Goal: Information Seeking & Learning: Check status

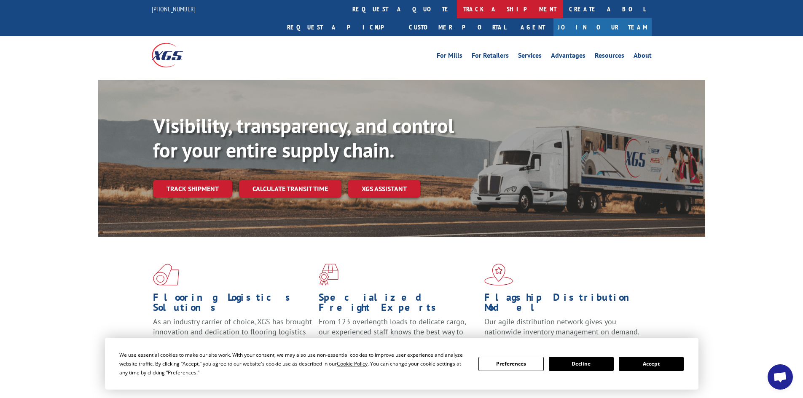
click at [457, 9] on link "track a shipment" at bounding box center [510, 9] width 106 height 18
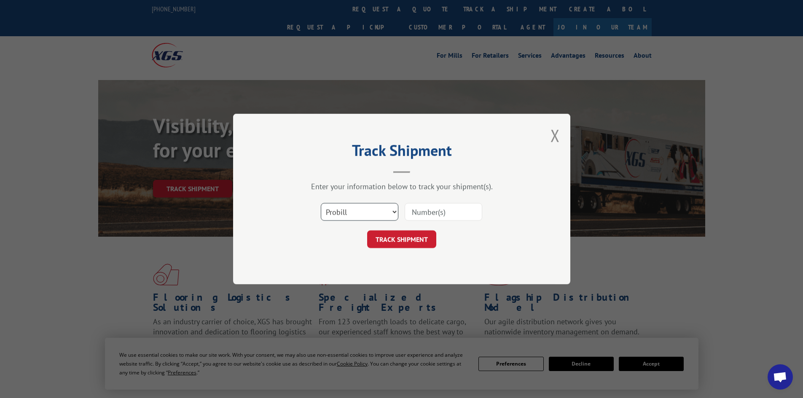
click at [386, 212] on select "Select category... Probill BOL PO" at bounding box center [360, 212] width 78 height 18
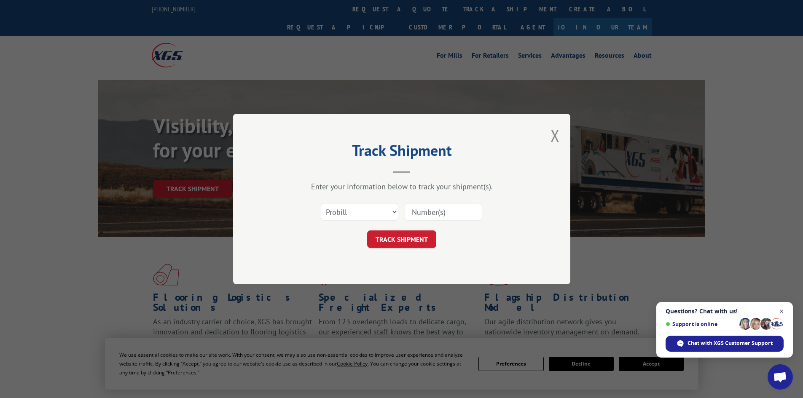
click at [782, 312] on span "Close chat" at bounding box center [781, 311] width 11 height 11
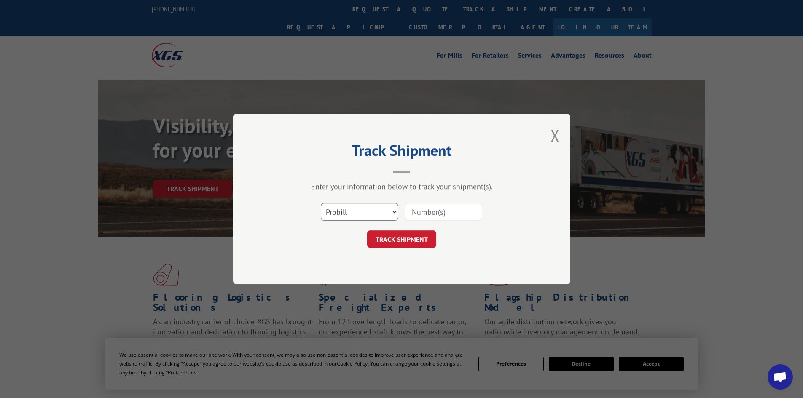
click at [390, 220] on select "Select category... Probill BOL PO" at bounding box center [360, 212] width 78 height 18
select select "bol"
click at [321, 203] on select "Select category... Probill BOL PO" at bounding box center [360, 212] width 78 height 18
click at [484, 207] on div "Select category... Probill BOL PO" at bounding box center [401, 212] width 253 height 28
click at [456, 214] on input at bounding box center [444, 212] width 78 height 18
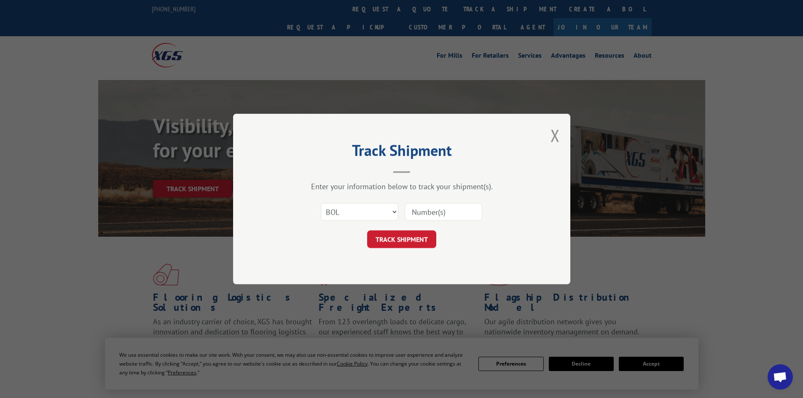
paste input "17517599"
type input "17517599"
click button "TRACK SHIPMENT" at bounding box center [401, 240] width 69 height 18
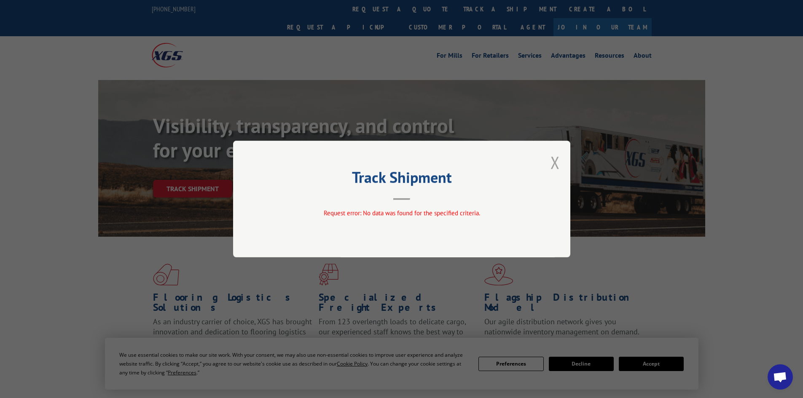
click at [556, 165] on button "Close modal" at bounding box center [554, 162] width 9 height 22
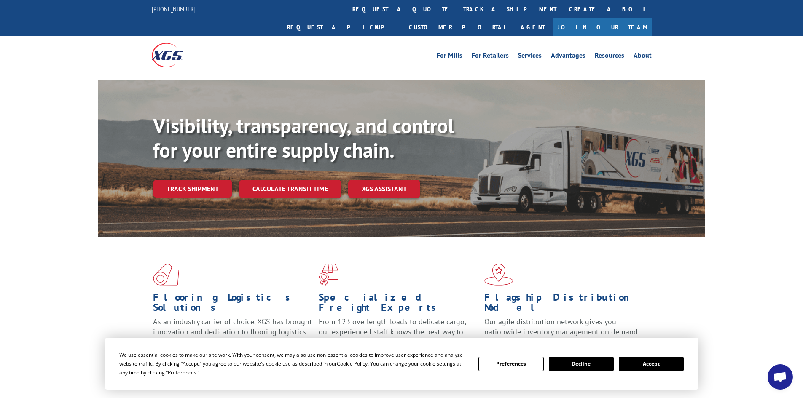
drag, startPoint x: 275, startPoint y: 49, endPoint x: 322, endPoint y: 30, distance: 50.5
click at [275, 49] on div at bounding box center [214, 55] width 125 height 38
click at [457, 15] on link "track a shipment" at bounding box center [510, 9] width 106 height 18
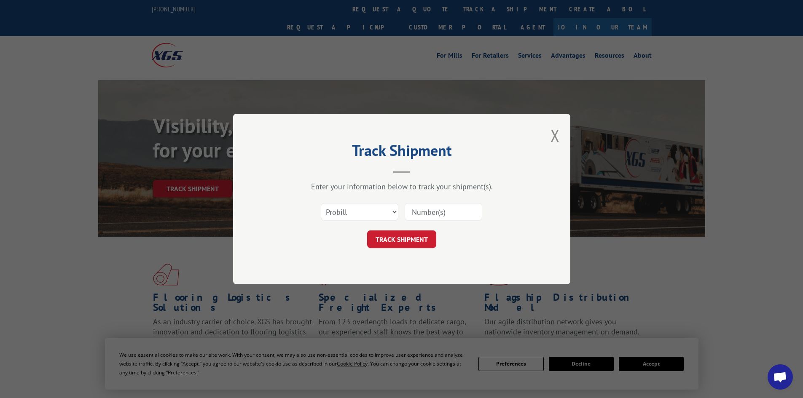
click at [379, 224] on div "Select category... Probill BOL PO" at bounding box center [401, 212] width 253 height 28
click at [379, 214] on select "Select category... Probill BOL PO" at bounding box center [360, 212] width 78 height 18
select select "bol"
click at [321, 203] on select "Select category... Probill BOL PO" at bounding box center [360, 212] width 78 height 18
click at [424, 208] on input at bounding box center [444, 212] width 78 height 18
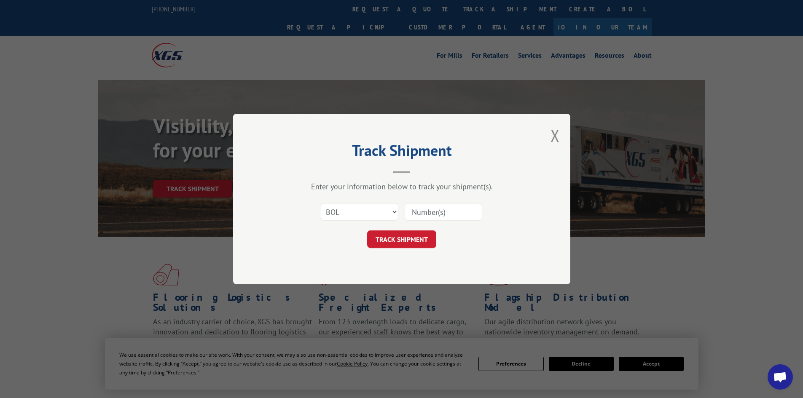
paste input "5254283"
type input "5254283"
click at [367, 231] on button "TRACK SHIPMENT" at bounding box center [401, 240] width 69 height 18
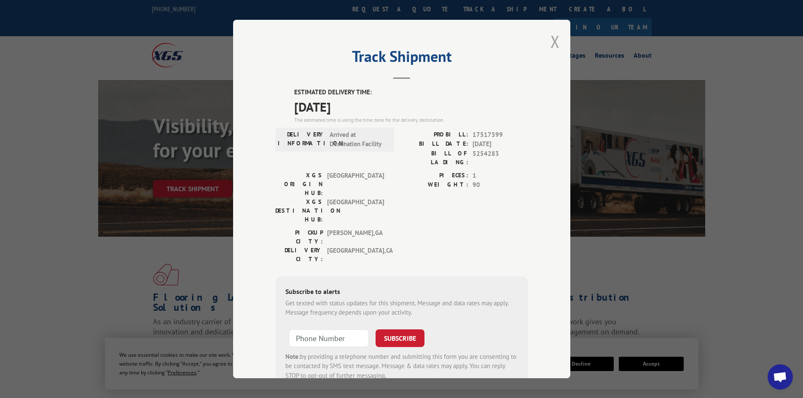
click at [556, 39] on button "Close modal" at bounding box center [554, 41] width 9 height 22
